Goal: Use online tool/utility: Use online tool/utility

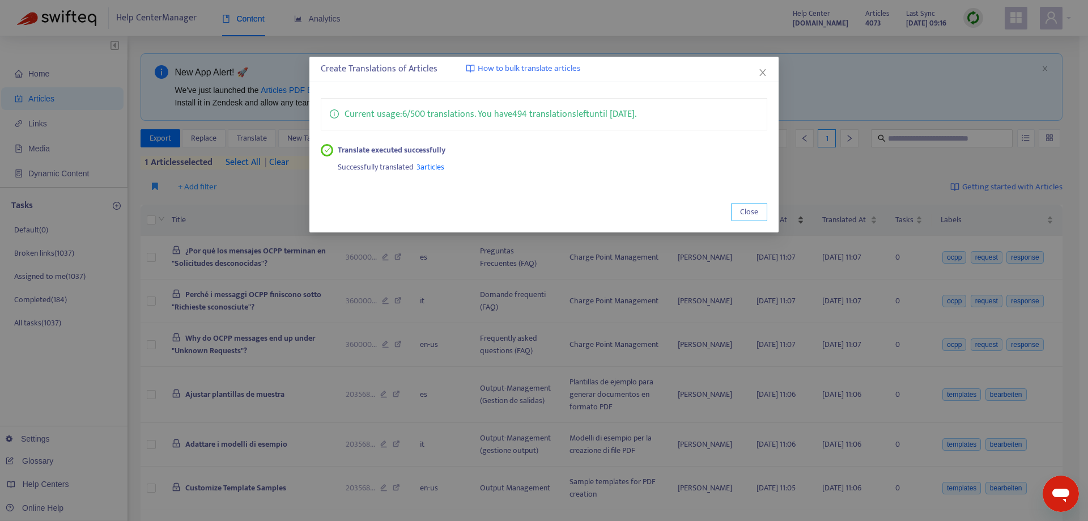
click at [752, 215] on span "Close" at bounding box center [749, 212] width 18 height 12
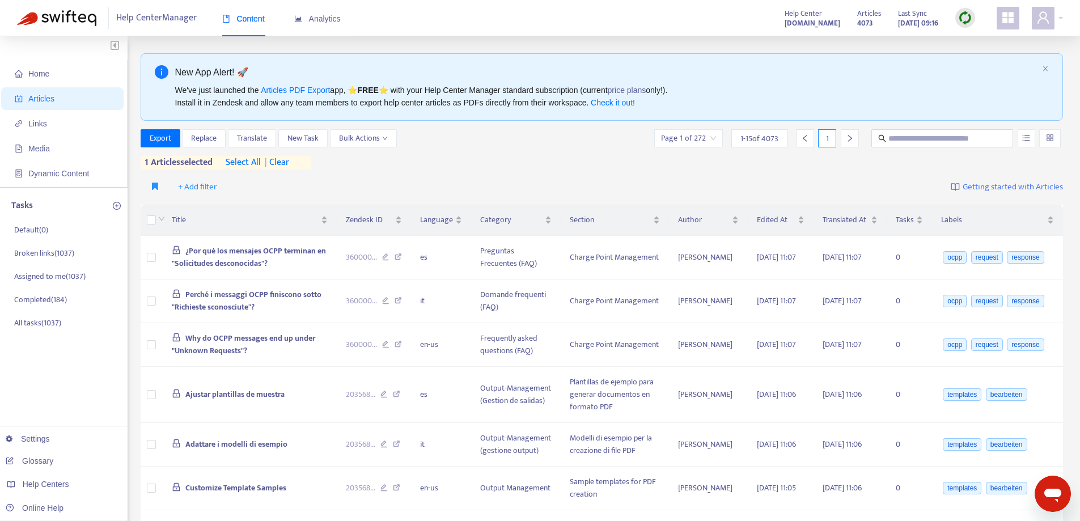
click at [289, 160] on span "| clear" at bounding box center [275, 163] width 28 height 14
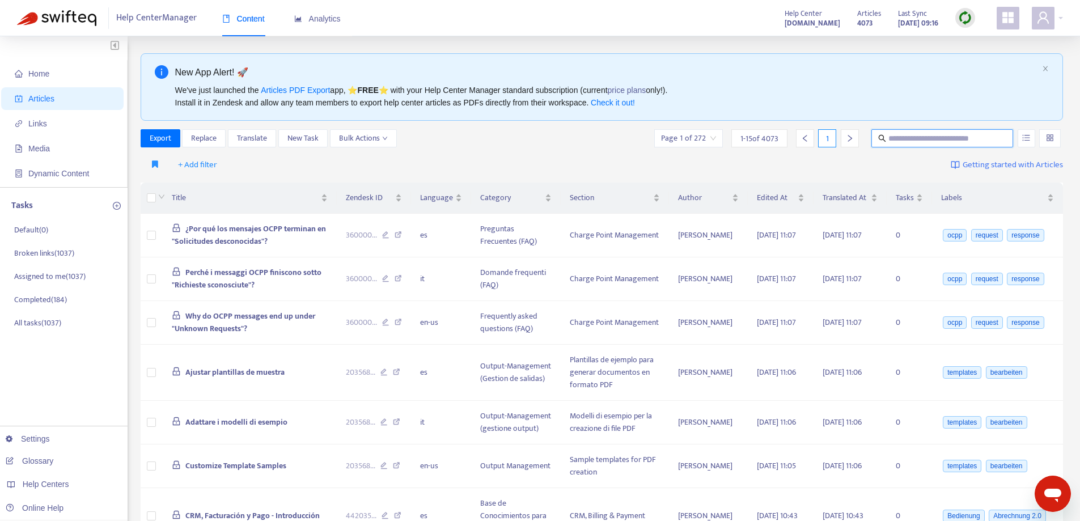
click at [948, 137] on input "text" at bounding box center [942, 138] width 109 height 12
paste input "**********"
type input "**********"
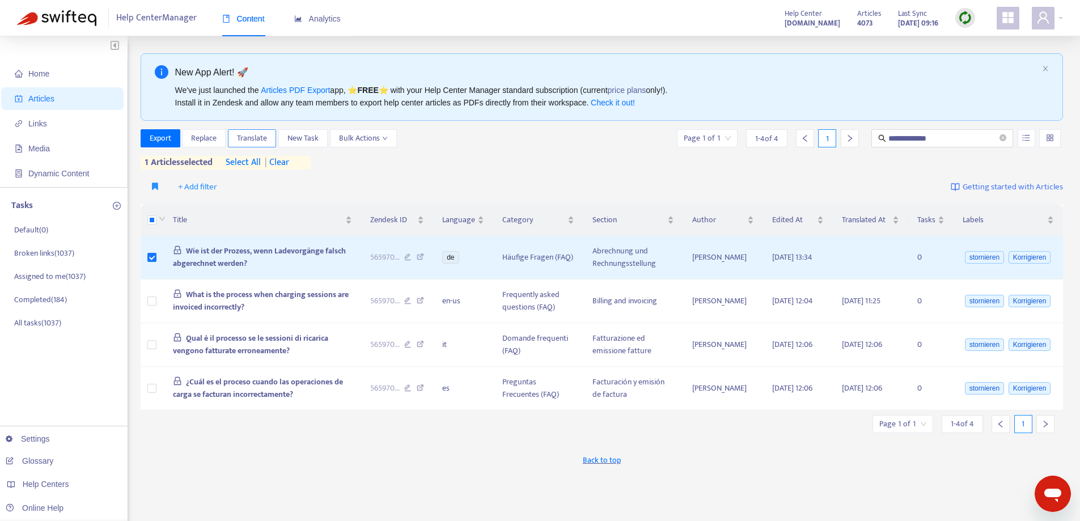
click at [245, 139] on span "Translate" at bounding box center [252, 138] width 30 height 12
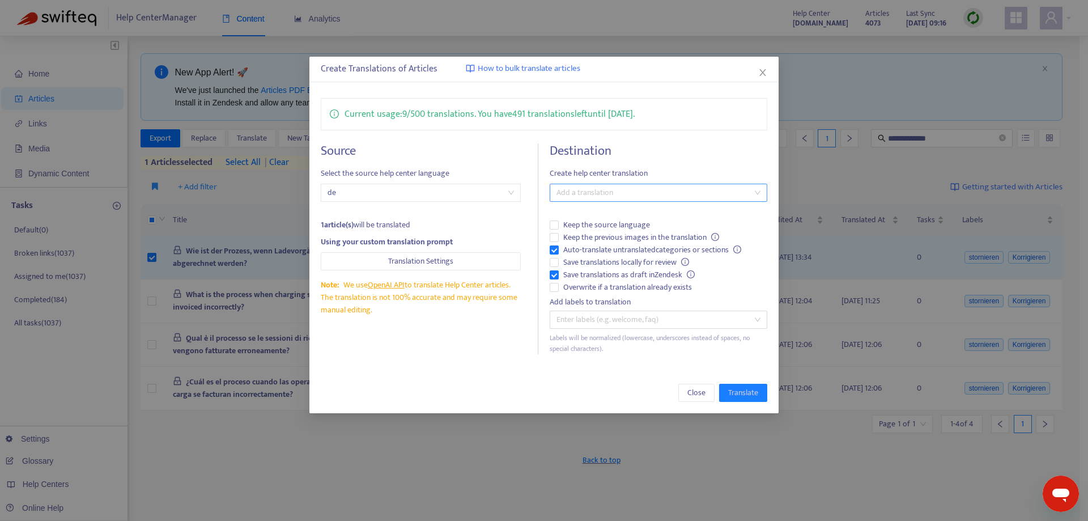
click at [578, 193] on div at bounding box center [653, 193] width 200 height 14
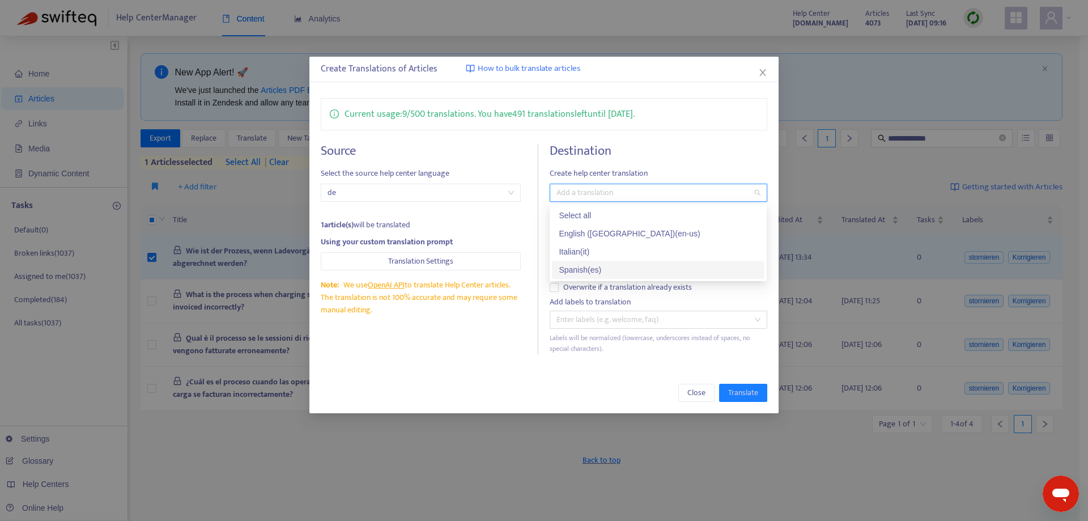
click at [597, 266] on div "Spanish ( es )" at bounding box center [658, 270] width 199 height 12
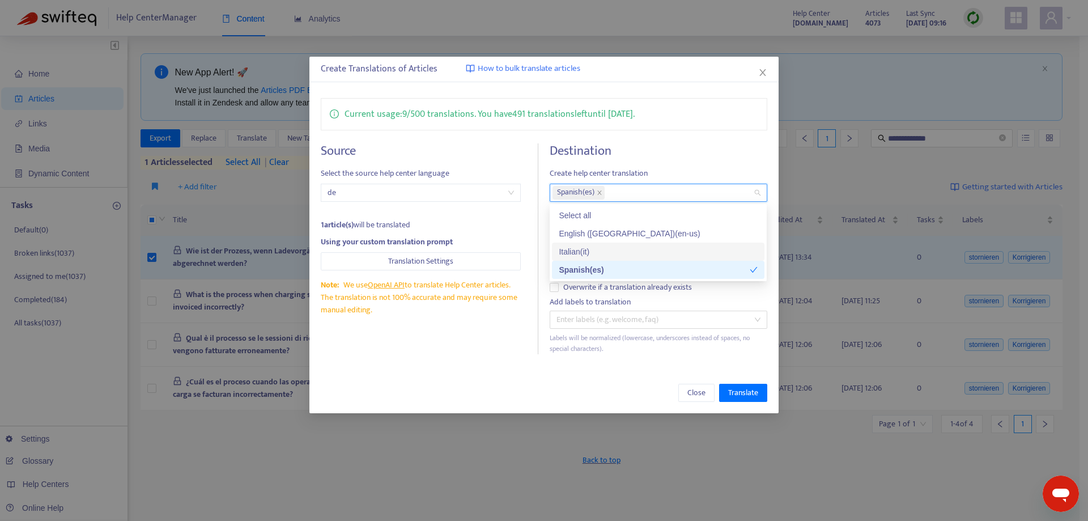
click at [596, 249] on div "Italian ( it )" at bounding box center [658, 251] width 199 height 12
click at [495, 343] on div "Source Select the source help center language de 1 article(s) will be translate…" at bounding box center [430, 248] width 218 height 211
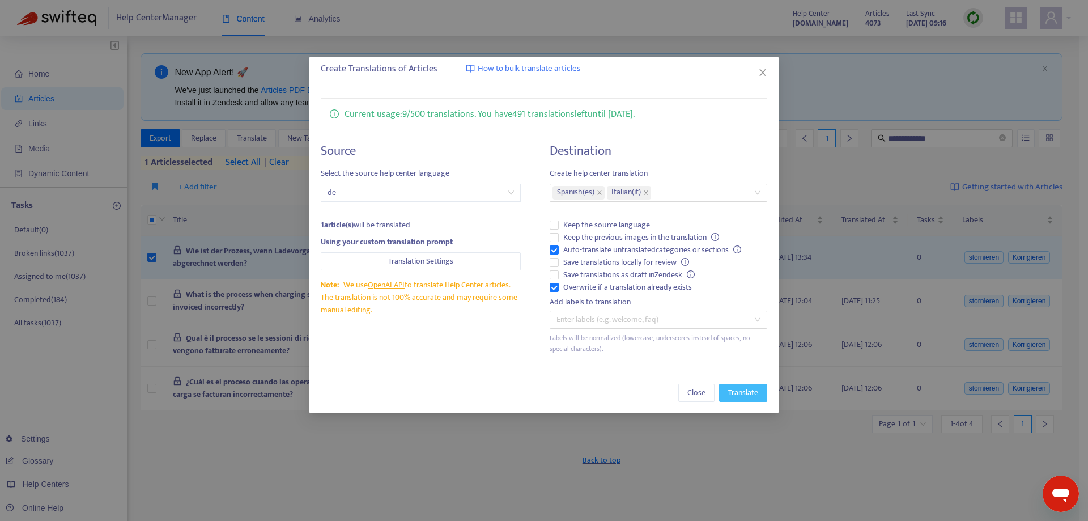
click at [741, 387] on span "Translate" at bounding box center [743, 393] width 30 height 12
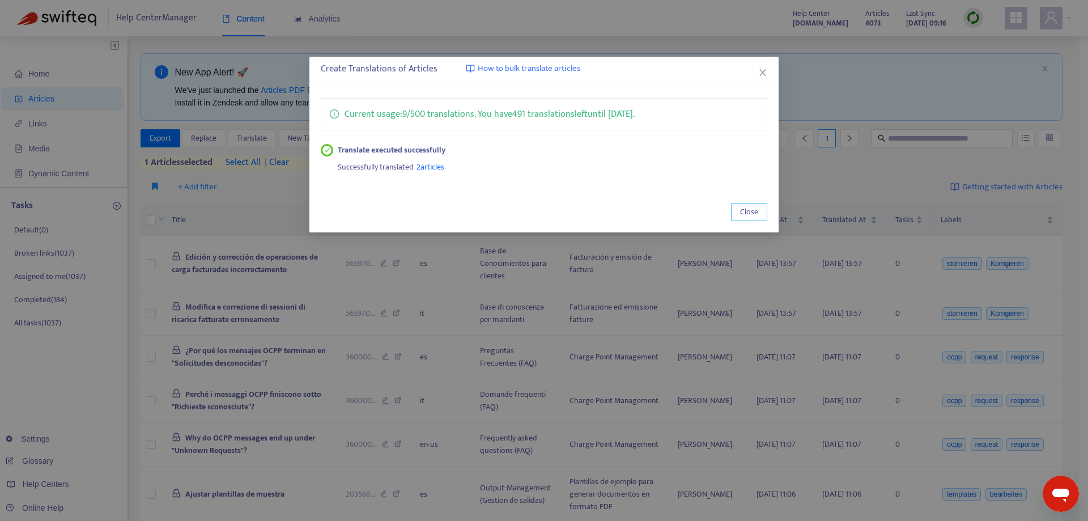
click at [741, 210] on span "Close" at bounding box center [749, 212] width 18 height 12
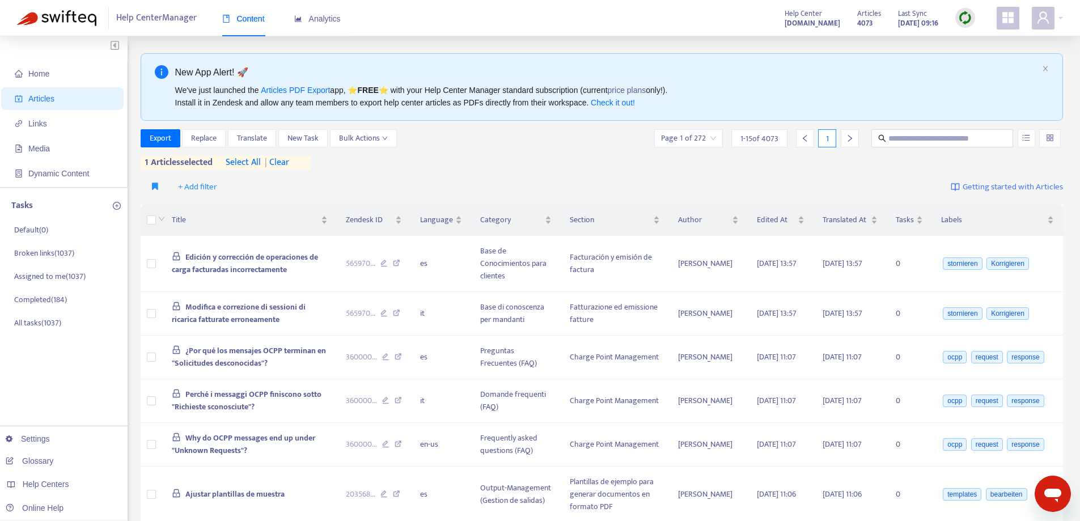
click at [287, 162] on span "| clear" at bounding box center [275, 163] width 28 height 14
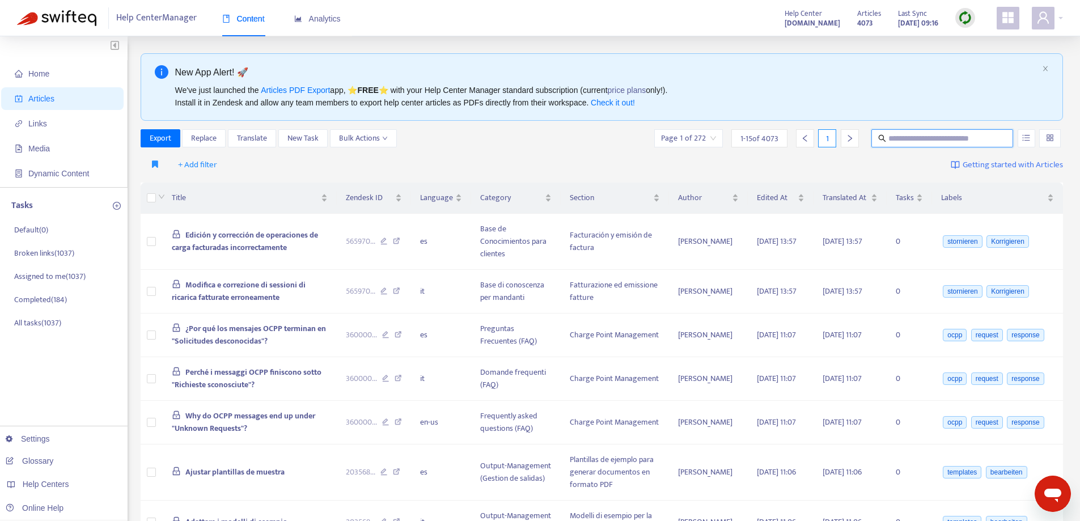
paste input "**********"
type input "**********"
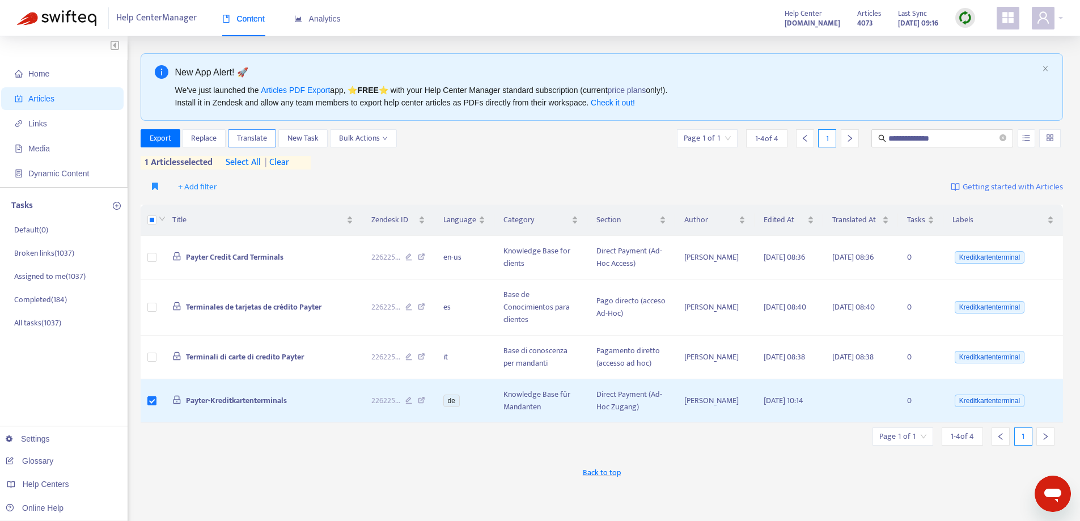
click at [243, 141] on span "Translate" at bounding box center [252, 138] width 30 height 12
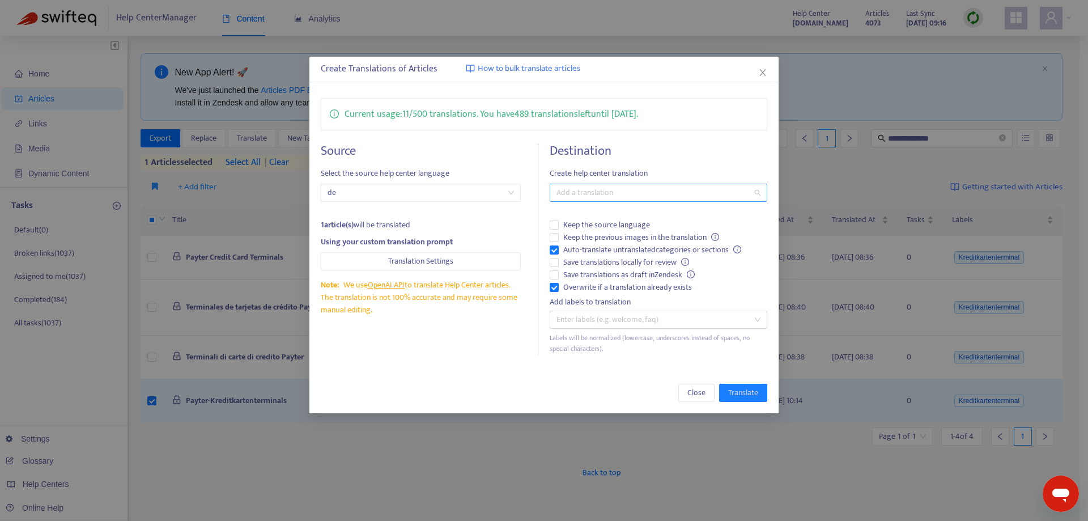
click at [611, 192] on div at bounding box center [653, 193] width 200 height 14
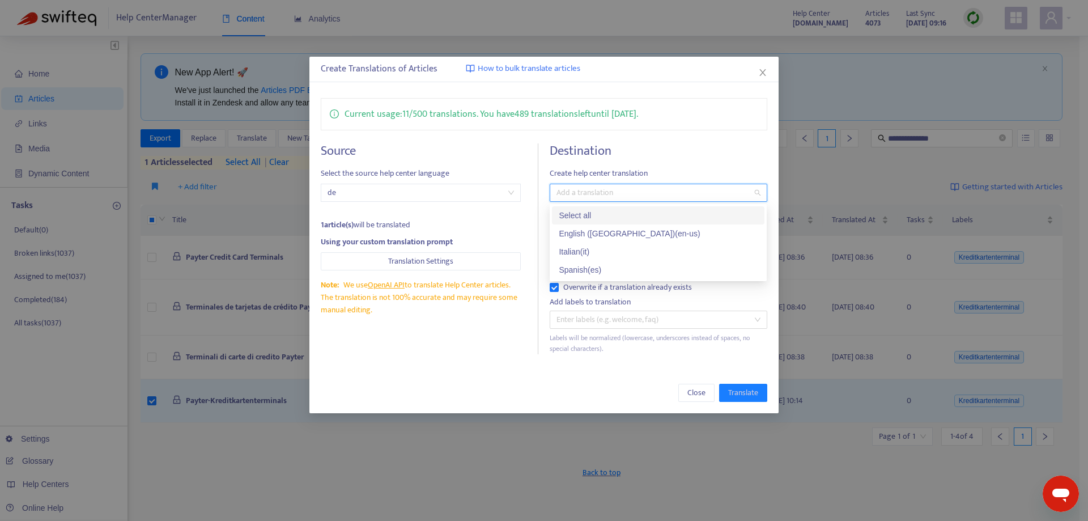
click at [595, 210] on div "Select all" at bounding box center [658, 215] width 199 height 12
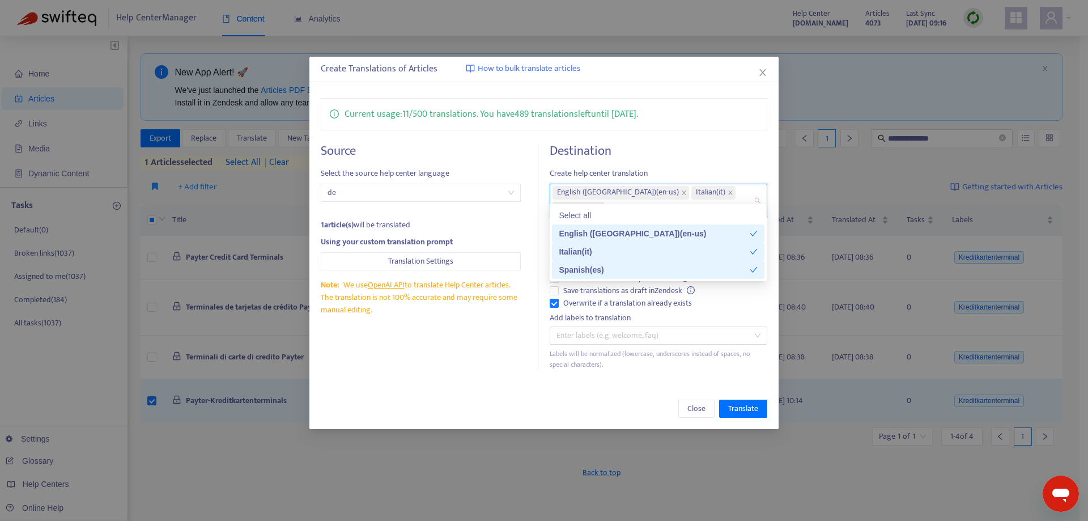
click at [490, 388] on div "Close Translate" at bounding box center [543, 408] width 469 height 41
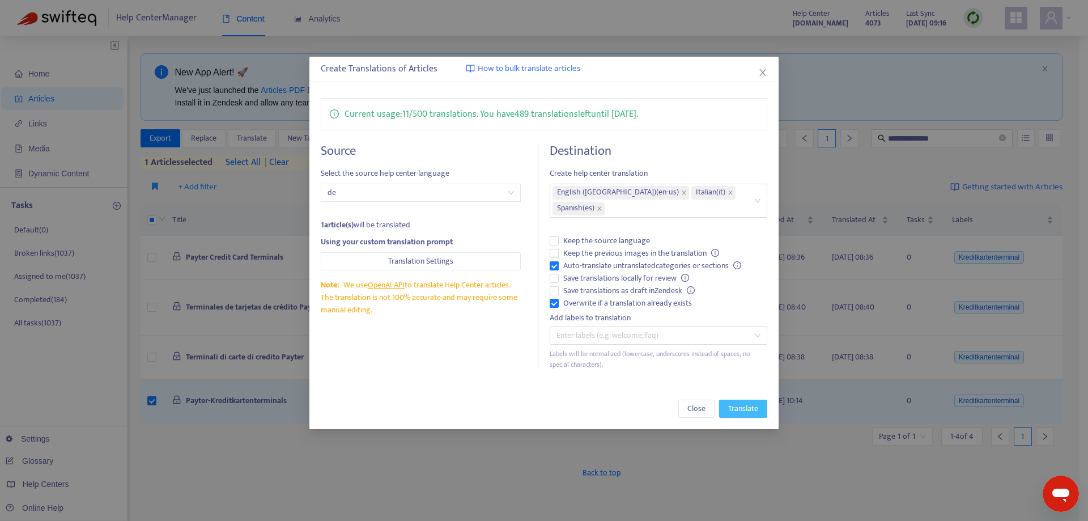
click at [753, 402] on span "Translate" at bounding box center [743, 408] width 30 height 12
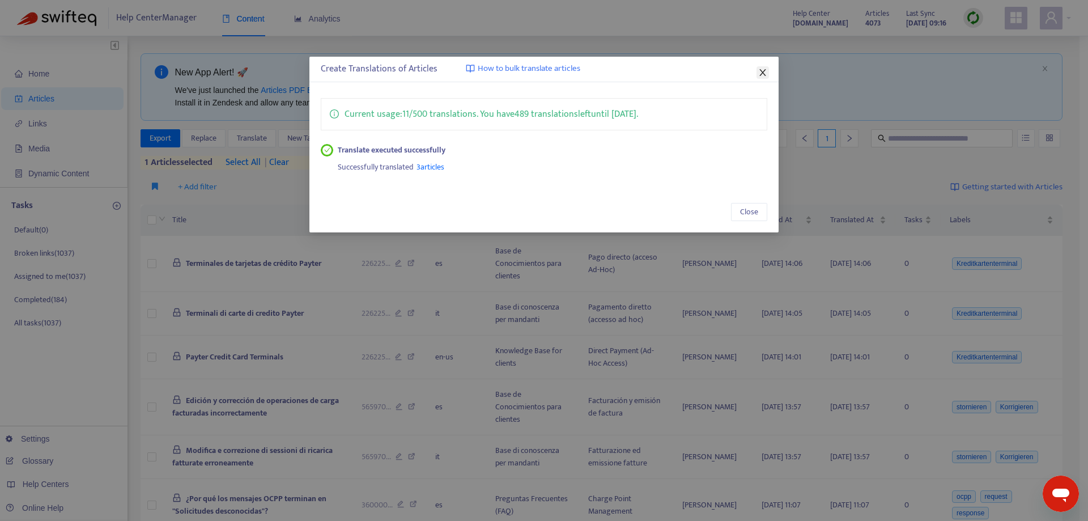
click at [759, 74] on icon "close" at bounding box center [762, 72] width 9 height 9
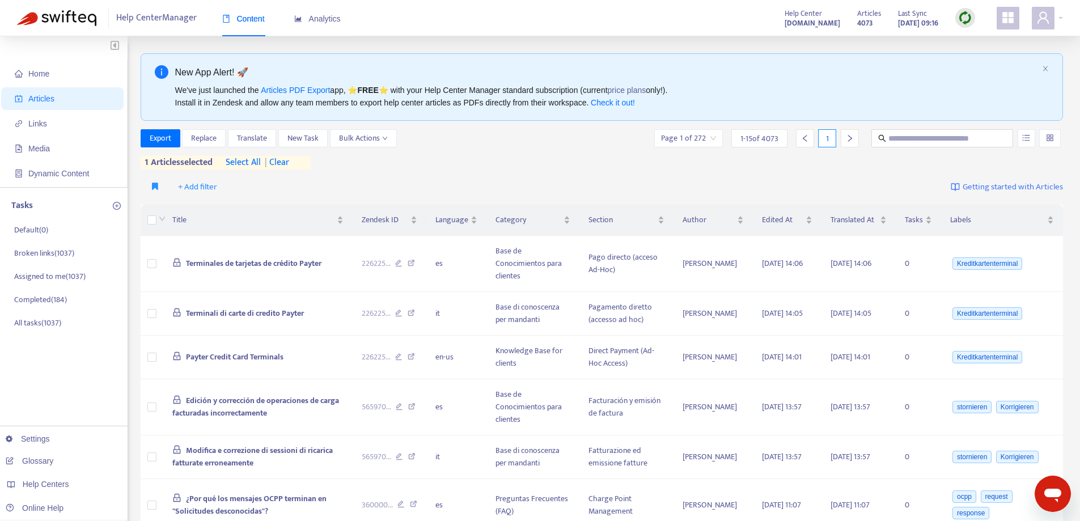
click at [969, 15] on img at bounding box center [965, 18] width 14 height 14
click at [981, 36] on link "Quick Sync" at bounding box center [988, 41] width 48 height 13
